Goal: Check status: Check status

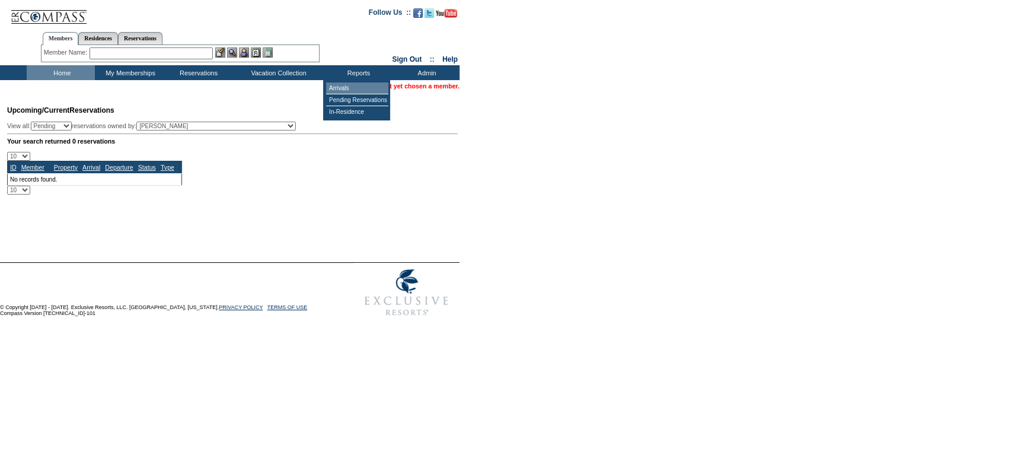
click at [355, 85] on td "Arrivals" at bounding box center [357, 88] width 62 height 12
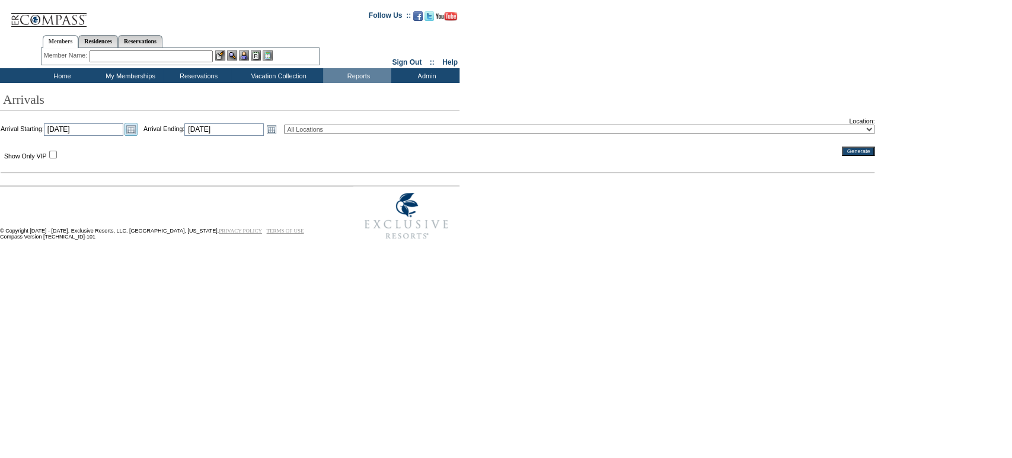
click at [138, 128] on link "Open the calendar popup." at bounding box center [131, 129] width 13 height 13
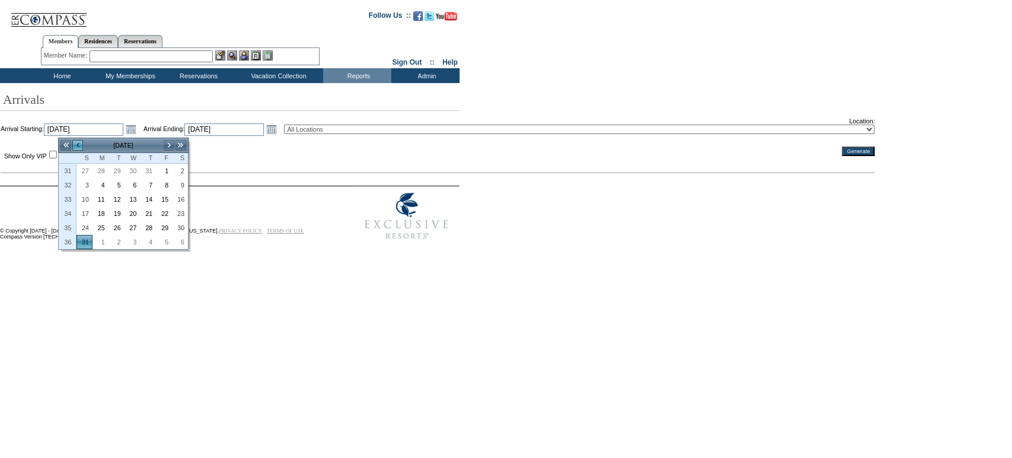
click at [76, 142] on link "<" at bounding box center [78, 145] width 12 height 12
click at [112, 198] on link "15" at bounding box center [116, 199] width 15 height 13
type input "[DATE]"
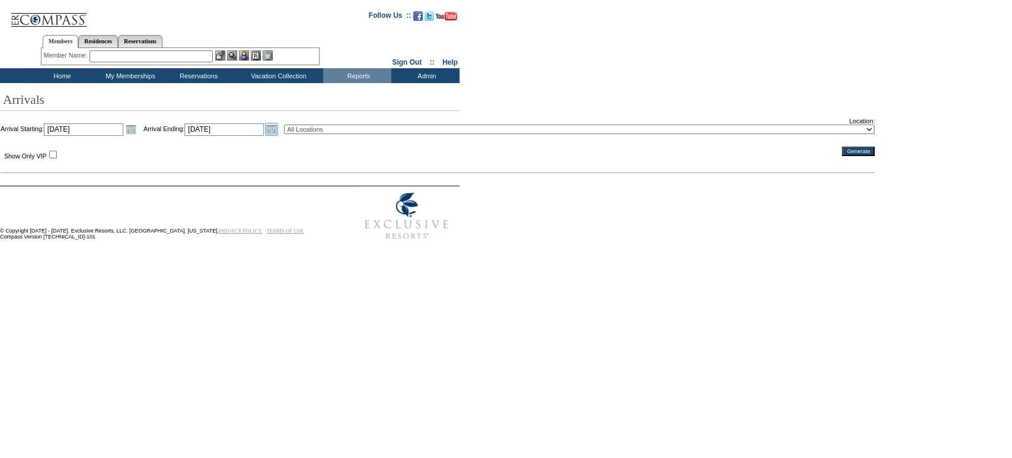
click at [278, 132] on link "Open the calendar popup." at bounding box center [271, 129] width 13 height 13
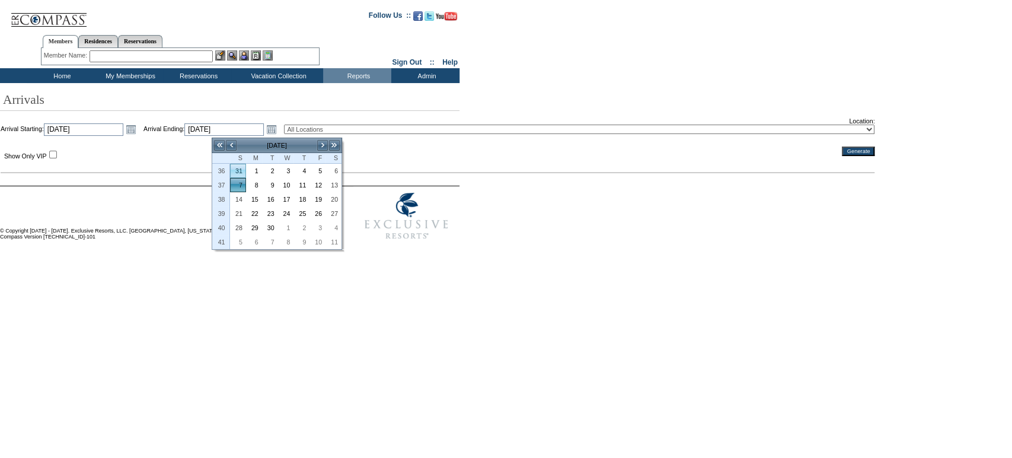
click at [241, 170] on link "31" at bounding box center [238, 170] width 15 height 13
type input "[DATE]"
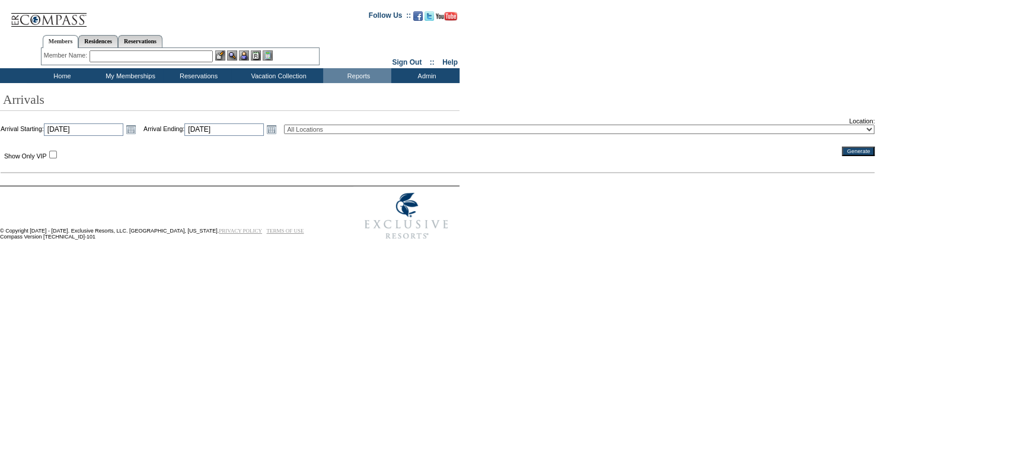
click at [377, 131] on select "All Locations 2024 The Founders Cup - Eden Club Founders Cup 2025 Kentucky Derb…" at bounding box center [579, 129] width 591 height 9
select select "22"
click at [313, 126] on select "All Locations 2024 The Founders Cup - Eden Club Founders Cup 2025 Kentucky Derb…" at bounding box center [579, 129] width 591 height 9
click at [842, 149] on input "Generate" at bounding box center [858, 151] width 33 height 9
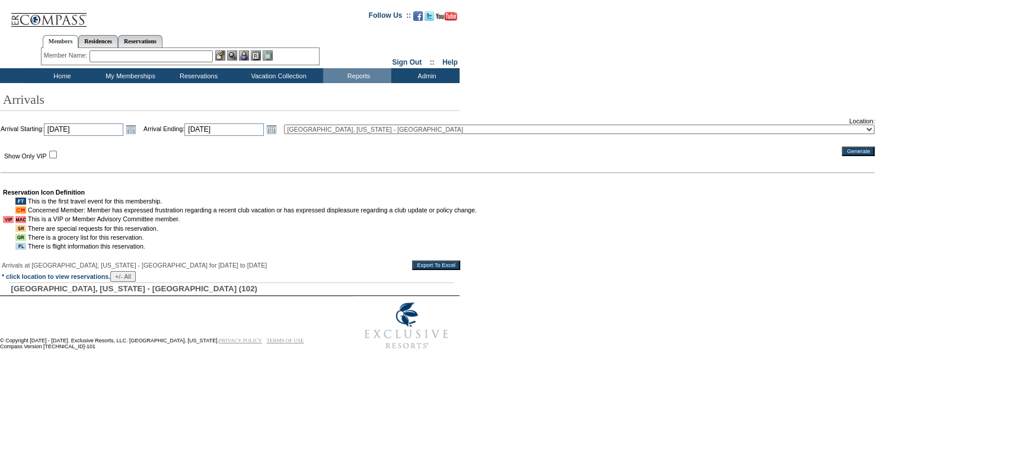
click at [433, 270] on input "Export To Excel" at bounding box center [436, 264] width 48 height 9
click at [248, 93] on td "Residence Collection" at bounding box center [280, 91] width 93 height 12
